Goal: Transaction & Acquisition: Purchase product/service

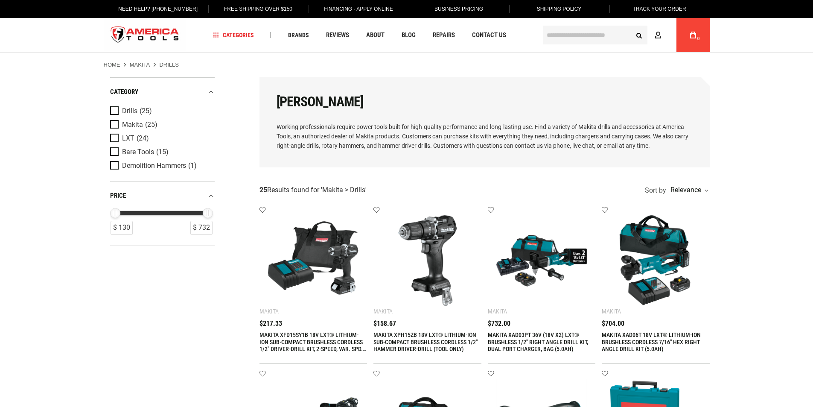
click at [275, 337] on link "MAKITA XFD15SY1B 18V LXT® LITHIUM-ION SUB-COMPACT BRUSHLESS CORDLESS 1/2" DRIVE…" at bounding box center [312, 349] width 107 height 36
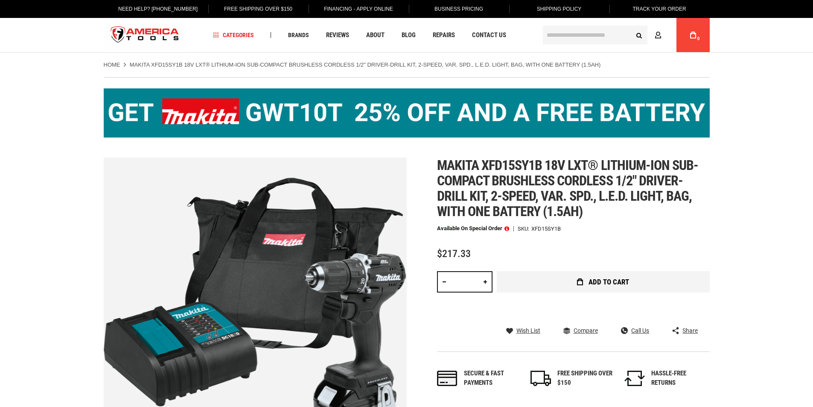
click at [619, 276] on button "Add to Cart" at bounding box center [603, 281] width 213 height 21
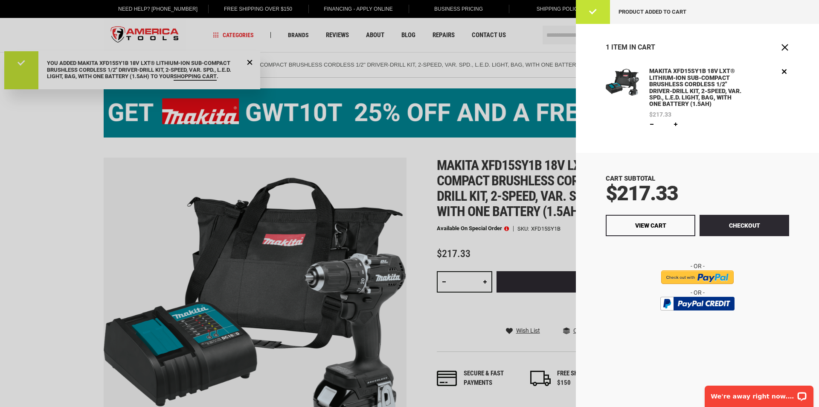
click at [549, 310] on div at bounding box center [409, 203] width 819 height 407
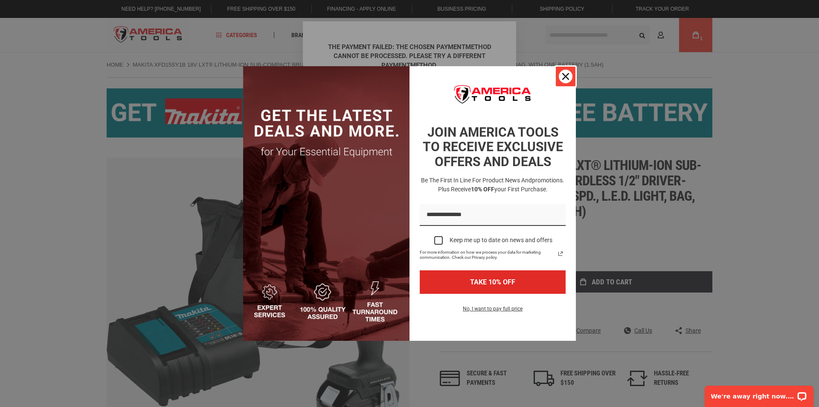
click at [567, 76] on icon "close icon" at bounding box center [565, 76] width 7 height 7
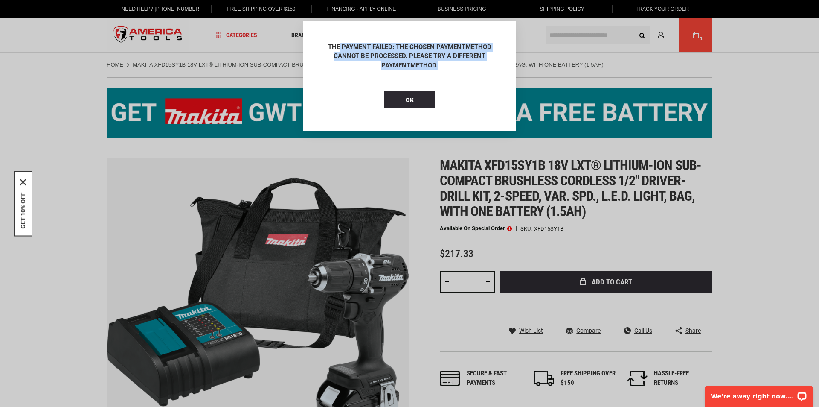
drag, startPoint x: 389, startPoint y: 50, endPoint x: 460, endPoint y: 65, distance: 72.4
click at [460, 65] on div "The payment failed: The chosen PaymentMethod cannot be processed. Please try a …" at bounding box center [409, 56] width 171 height 27
click at [421, 99] on button "OK" at bounding box center [409, 99] width 51 height 17
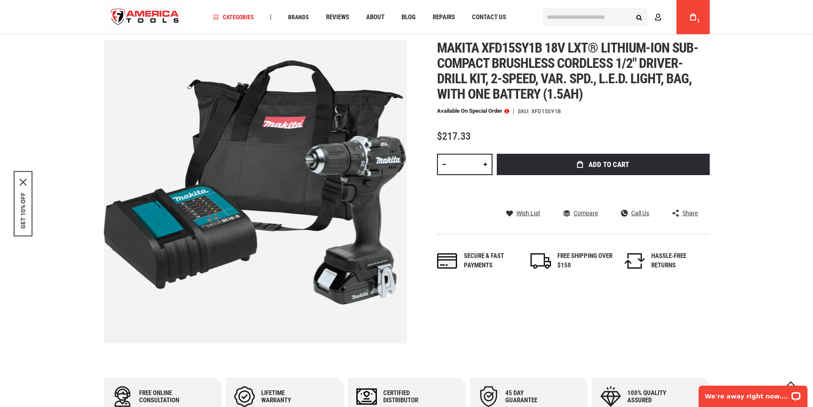
scroll to position [43, 0]
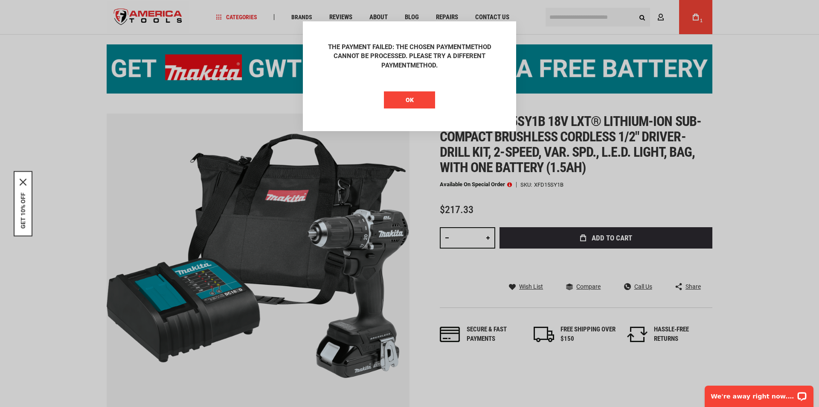
click at [410, 104] on button "OK" at bounding box center [409, 99] width 51 height 17
